Goal: Navigation & Orientation: Find specific page/section

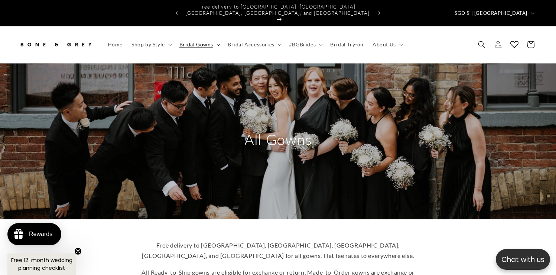
click at [200, 41] on span "Bridal Gowns" at bounding box center [196, 44] width 34 height 7
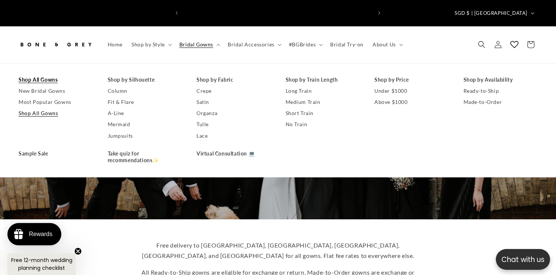
scroll to position [0, 189]
click at [113, 37] on link "Home" at bounding box center [115, 45] width 24 height 16
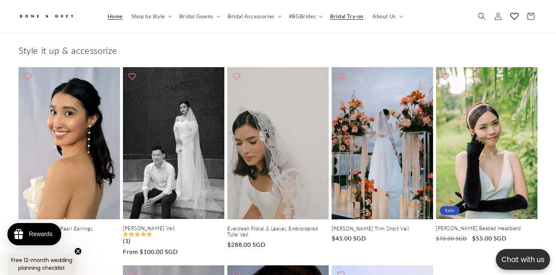
click at [342, 16] on span "Bridal Try-on" at bounding box center [346, 16] width 33 height 7
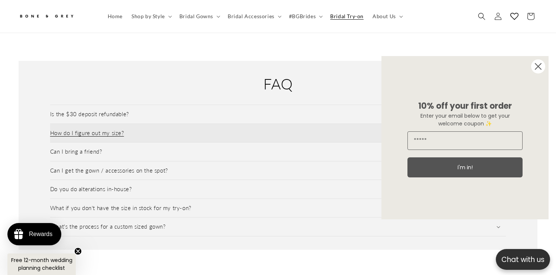
scroll to position [1001, 0]
